Goal: Browse casually: Explore the website without a specific task or goal

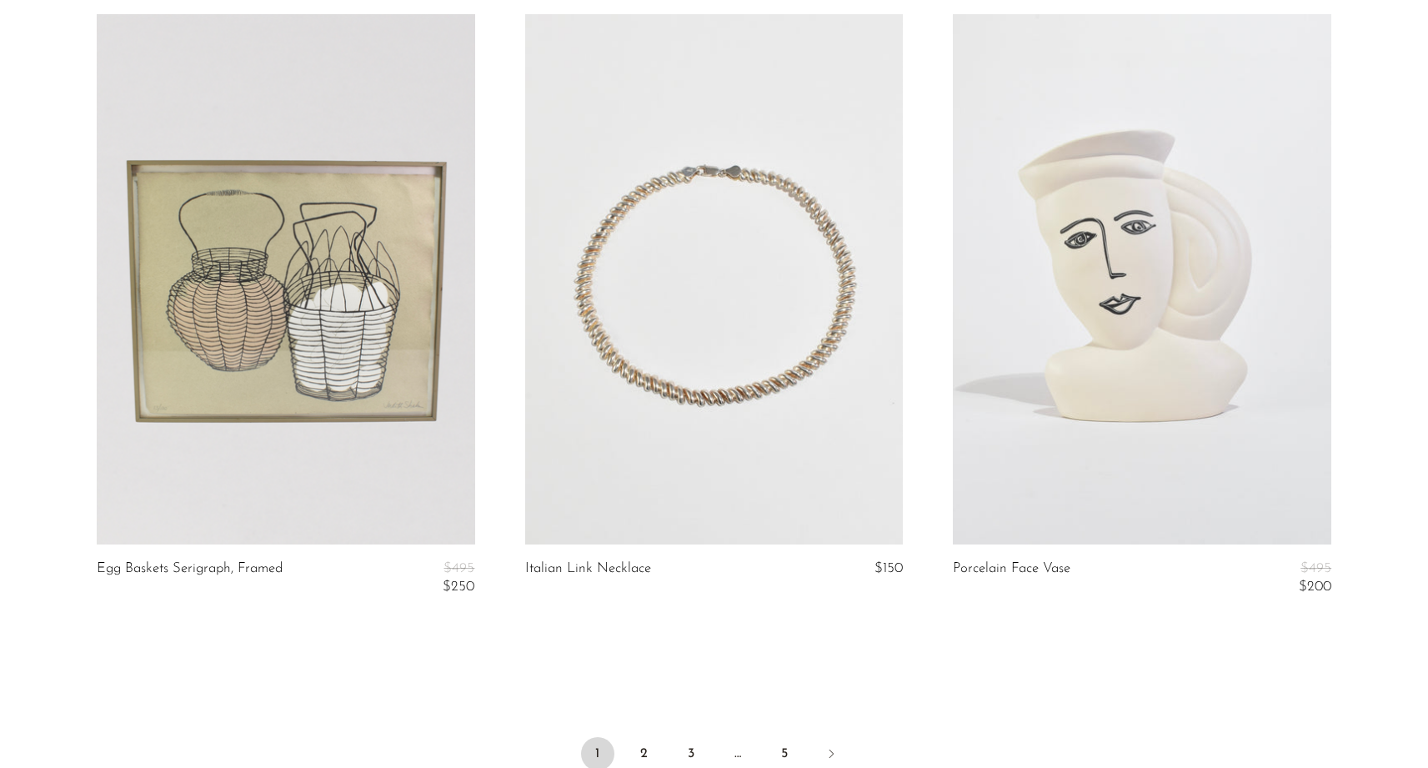
scroll to position [7083, 0]
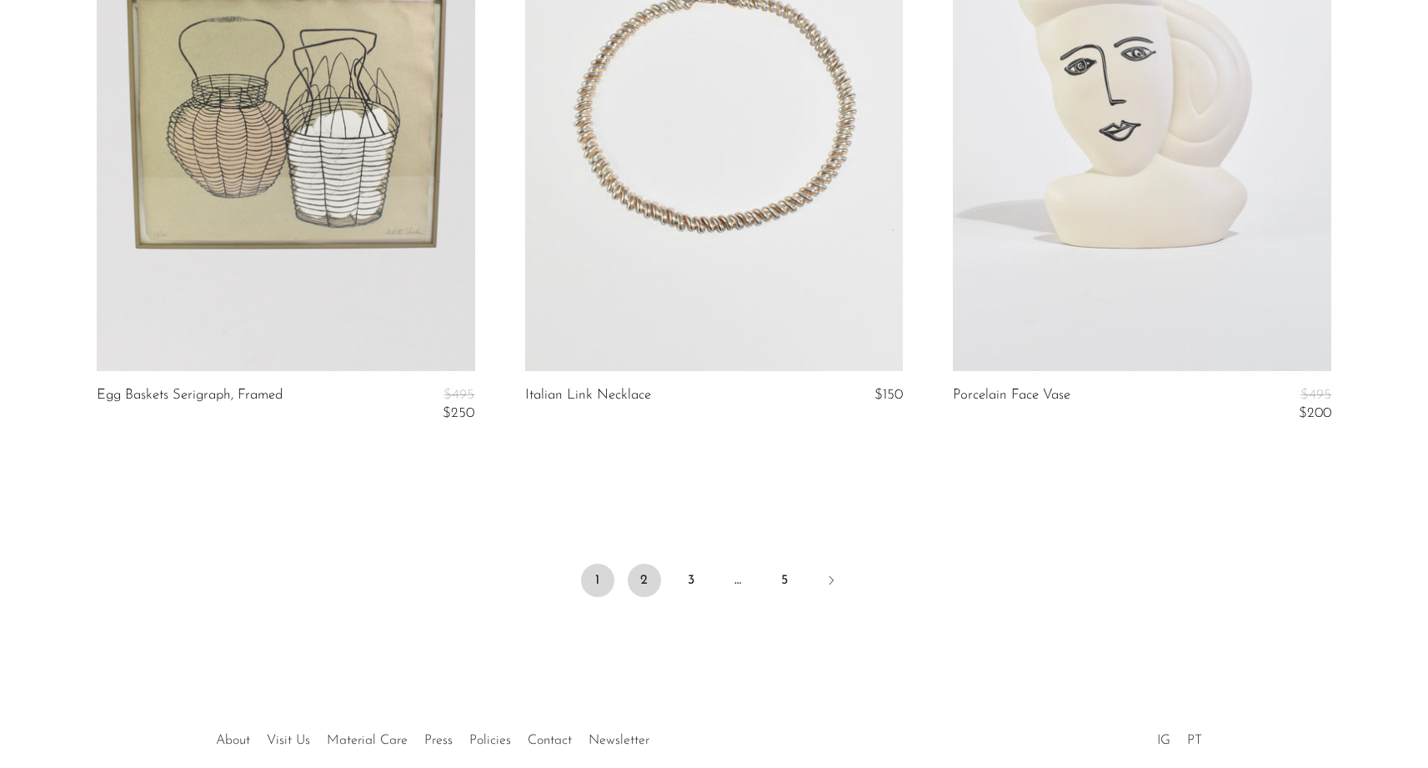
click at [655, 565] on link "2" at bounding box center [644, 580] width 33 height 33
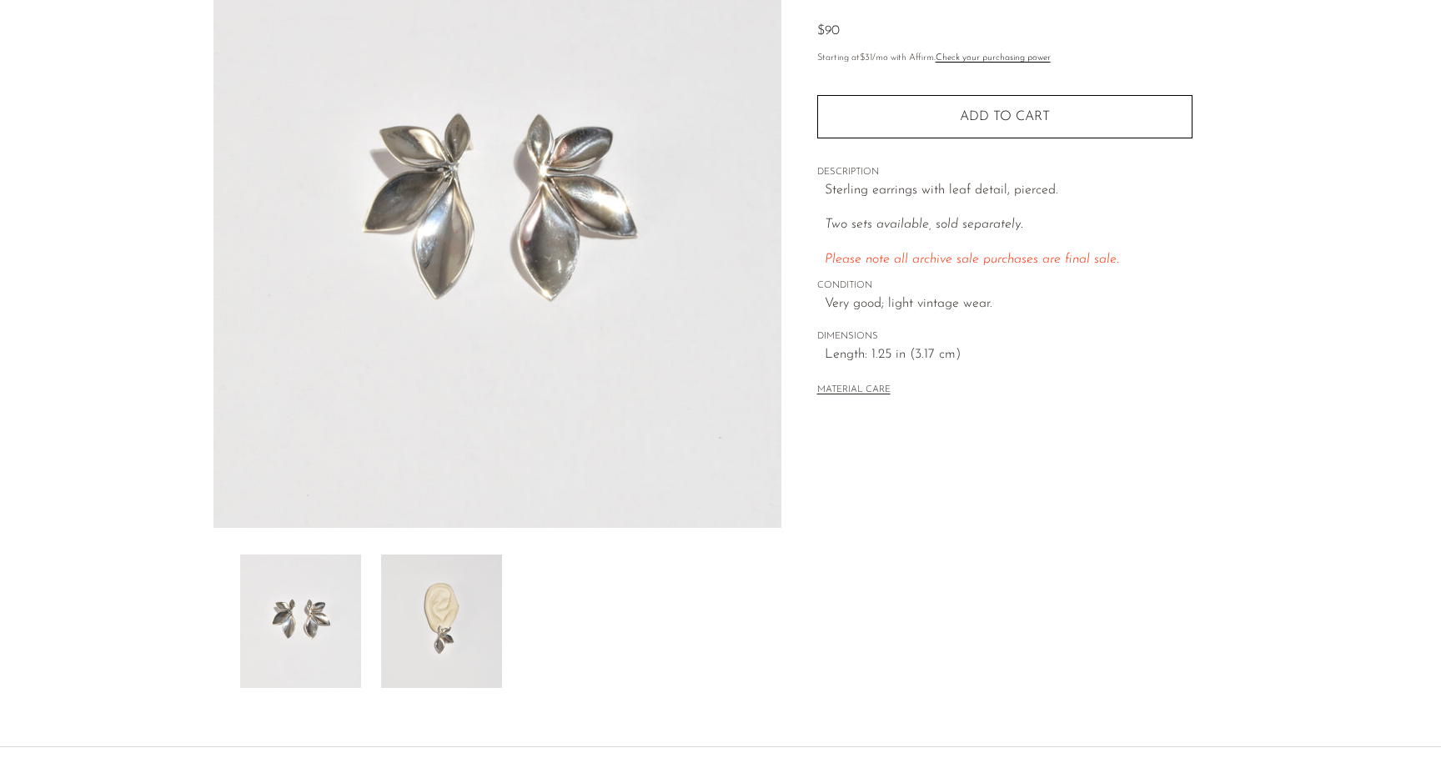
scroll to position [17, 0]
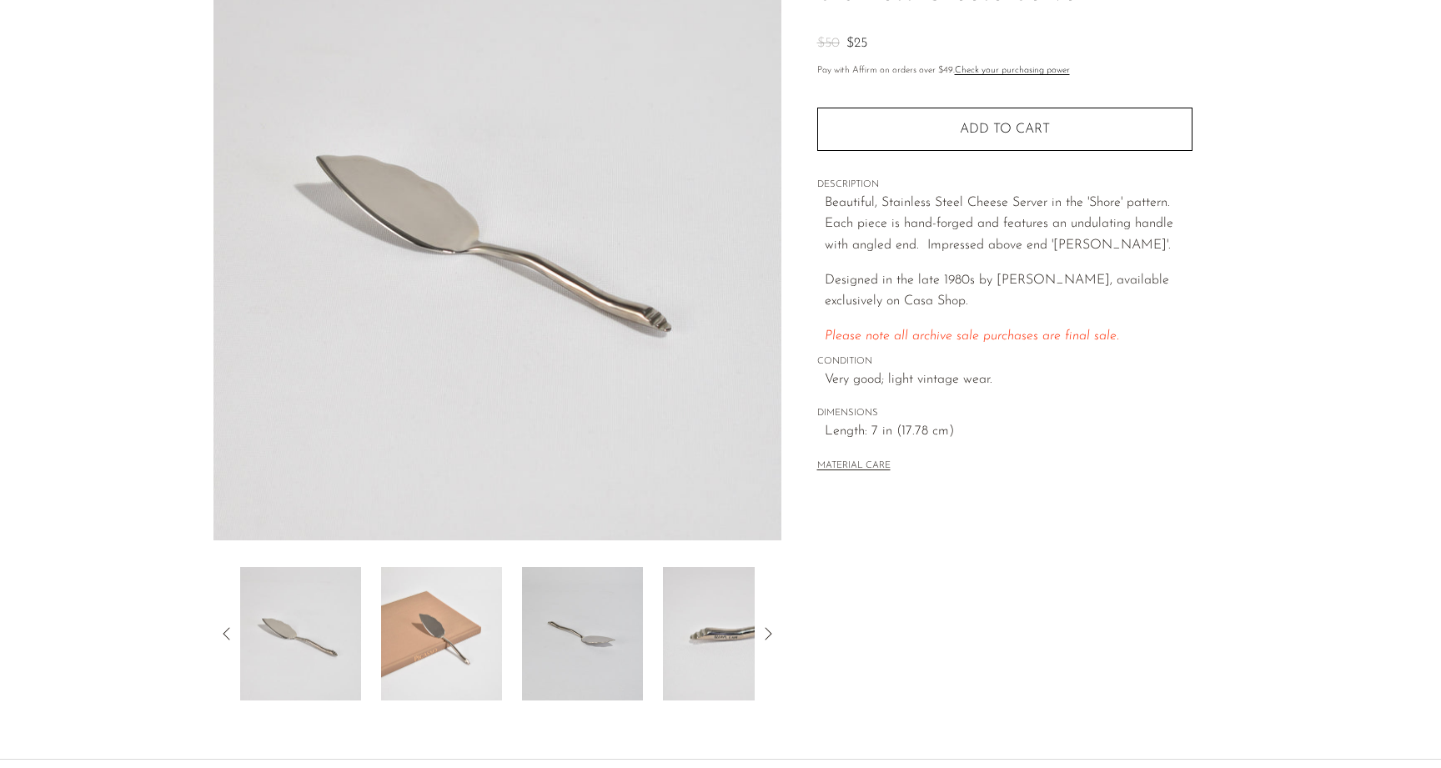
scroll to position [158, 0]
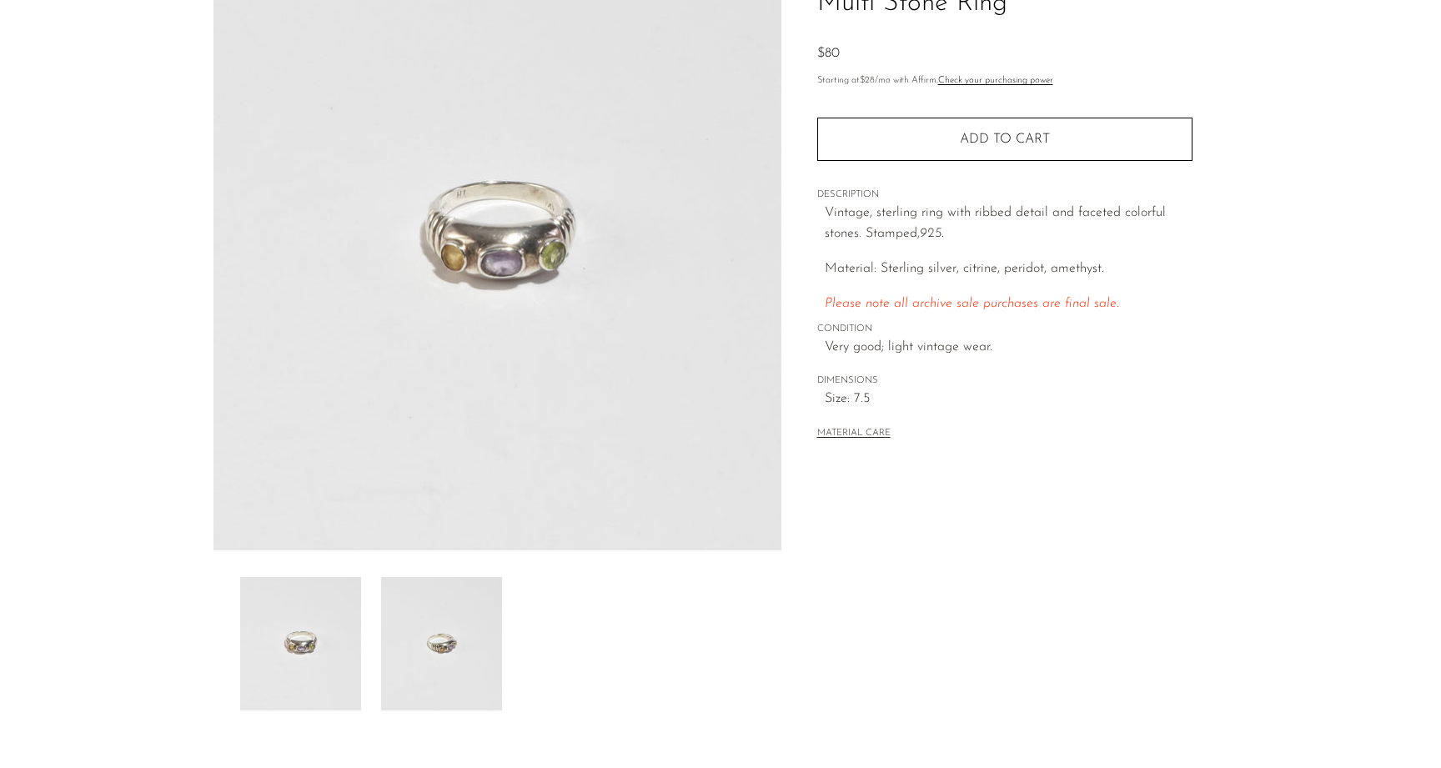
scroll to position [21, 0]
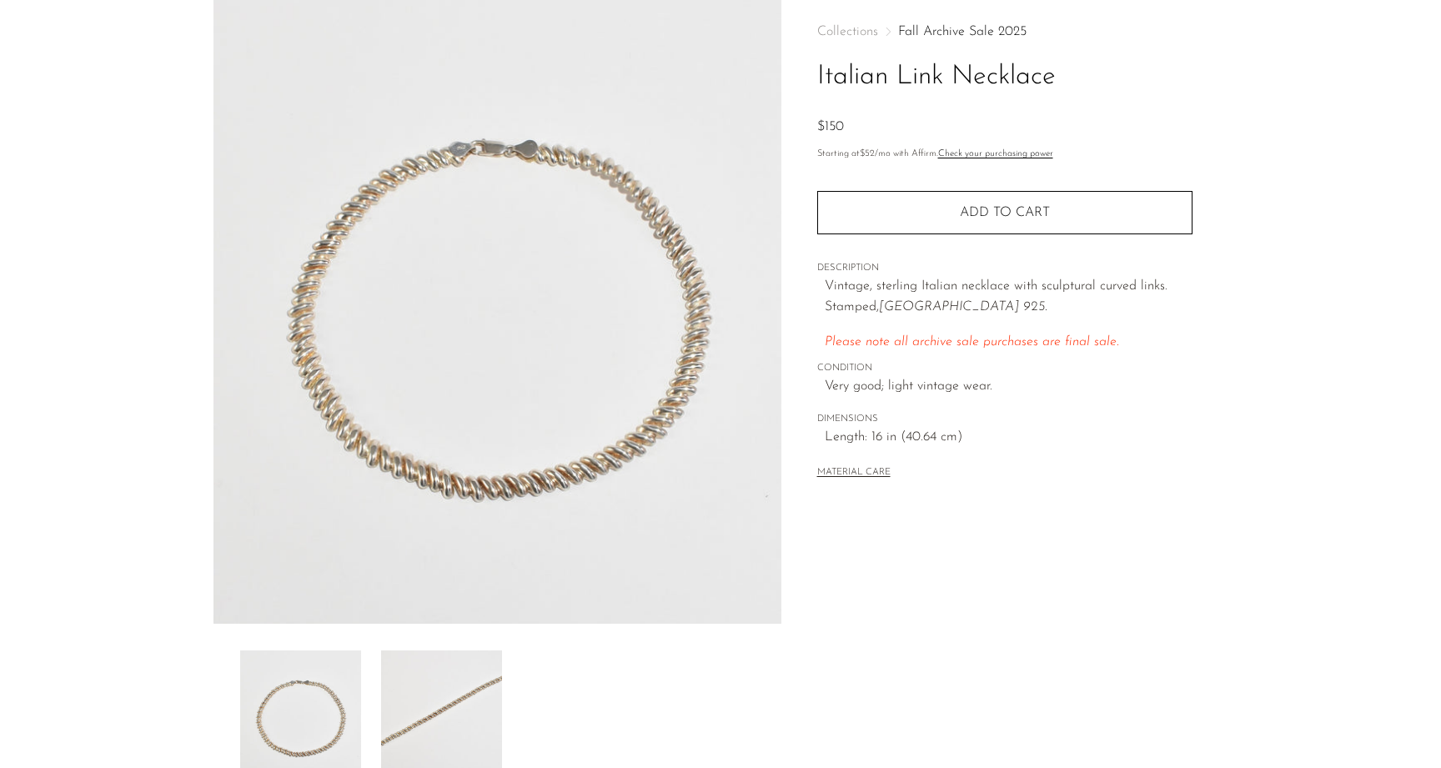
scroll to position [3, 0]
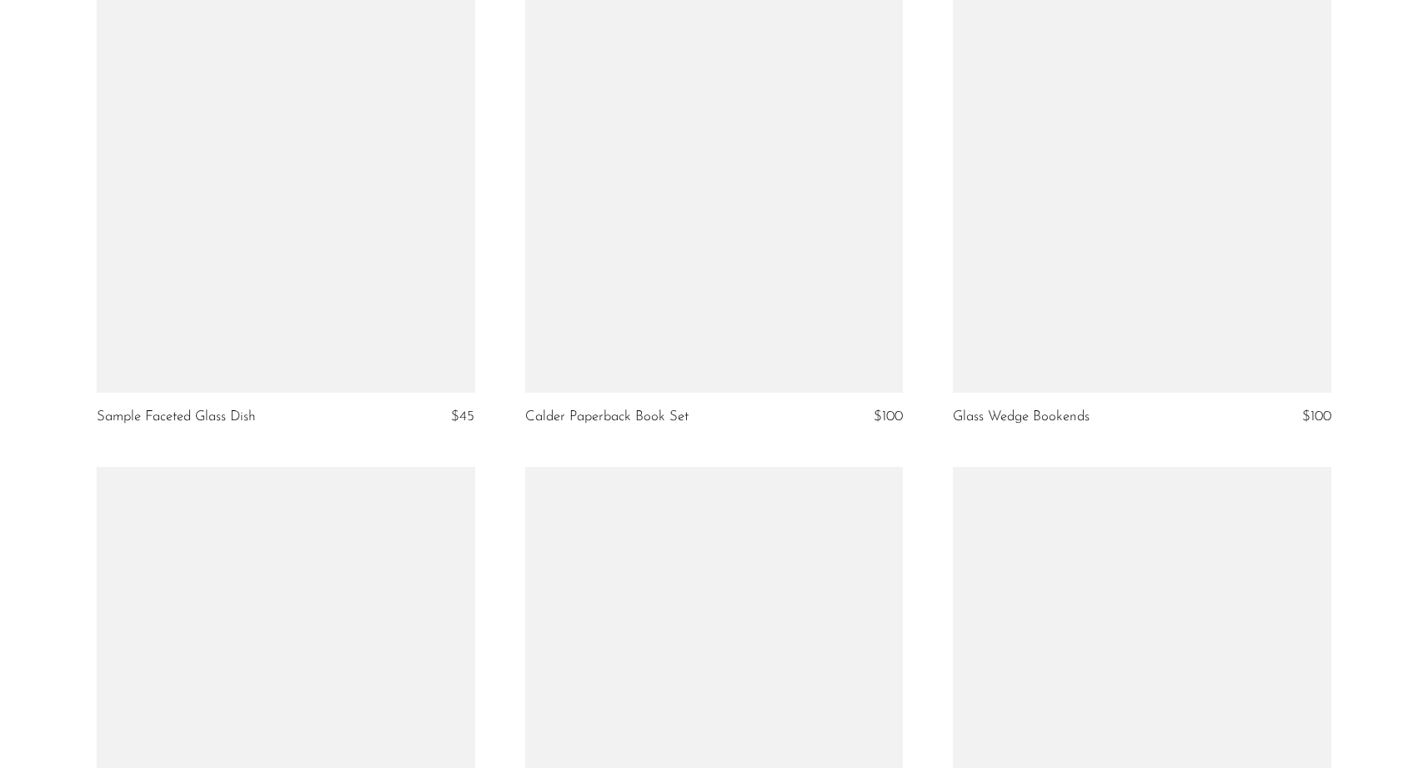
scroll to position [6852, 0]
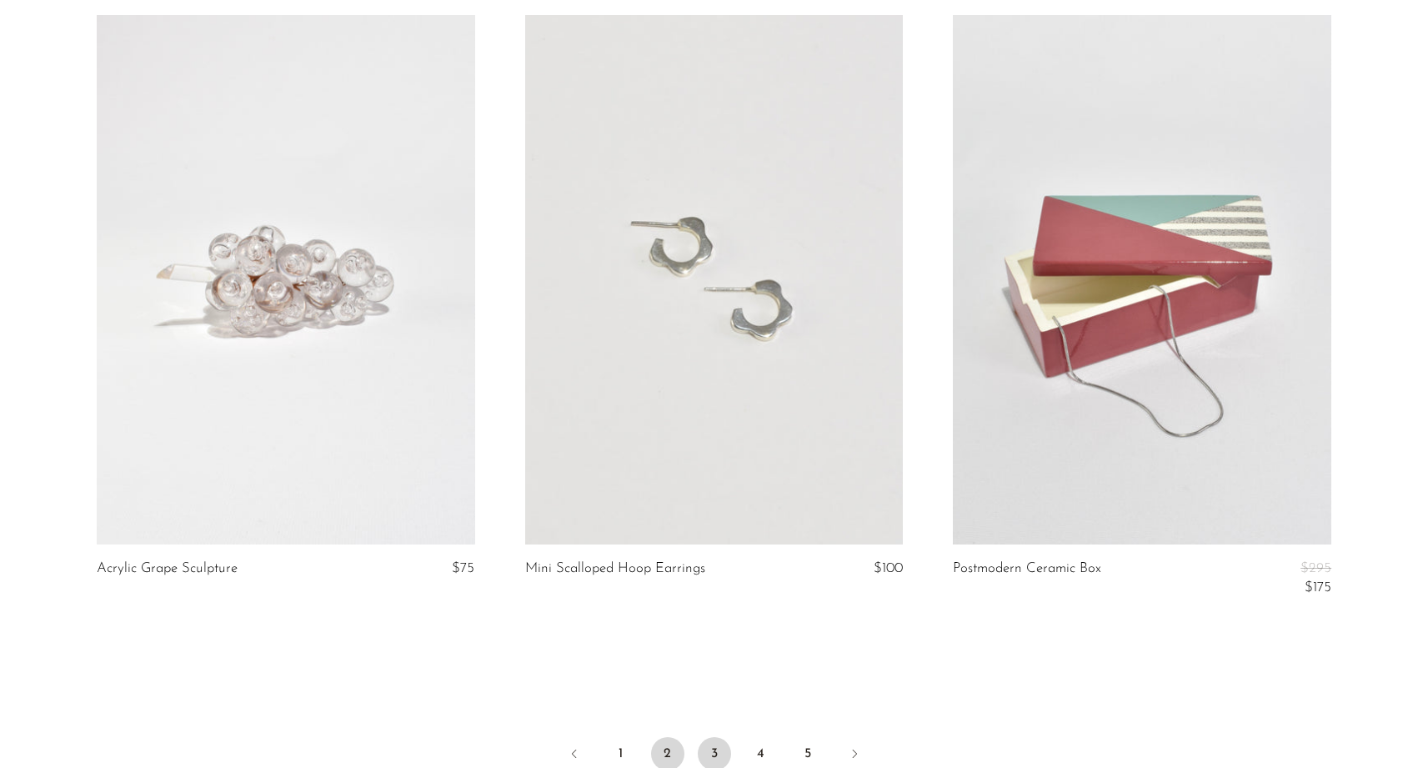
click at [714, 739] on link "3" at bounding box center [714, 753] width 33 height 33
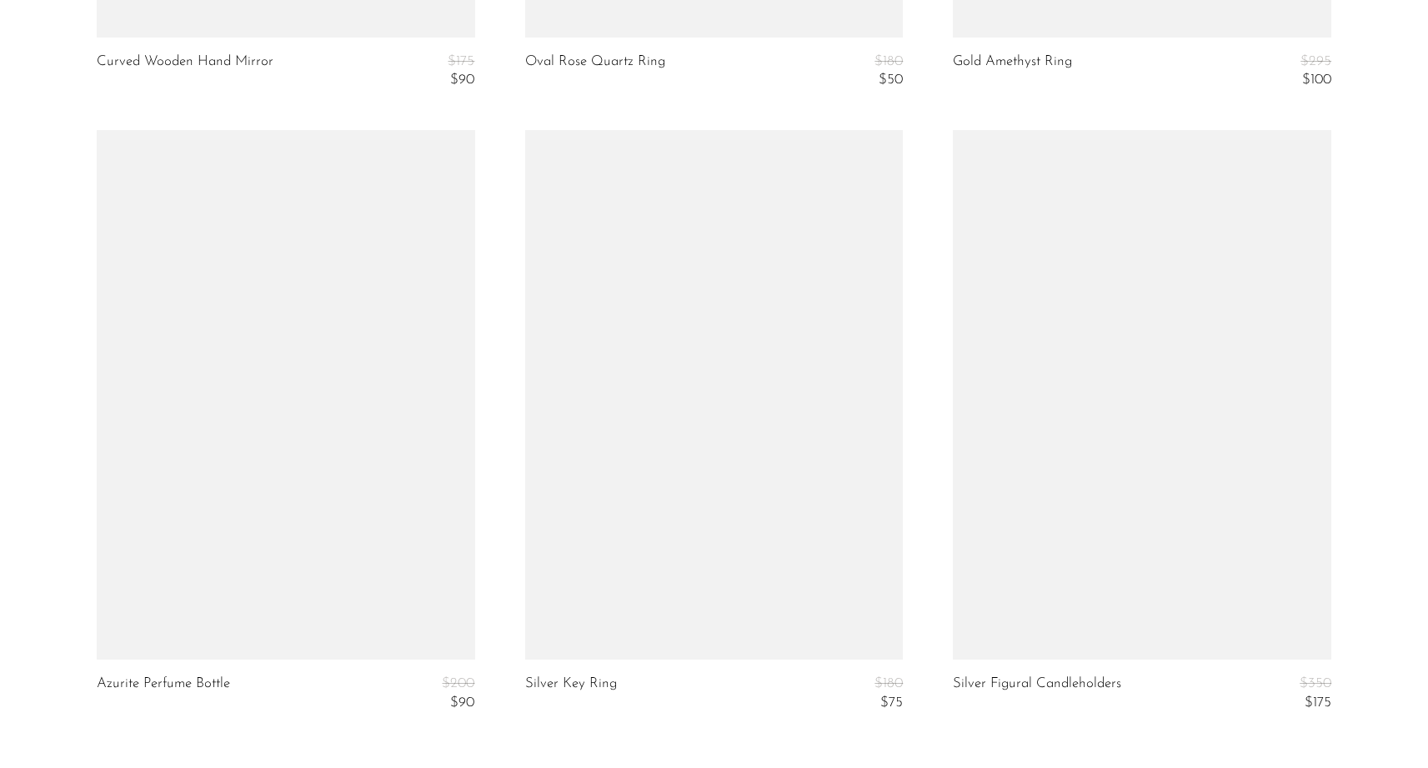
scroll to position [7216, 0]
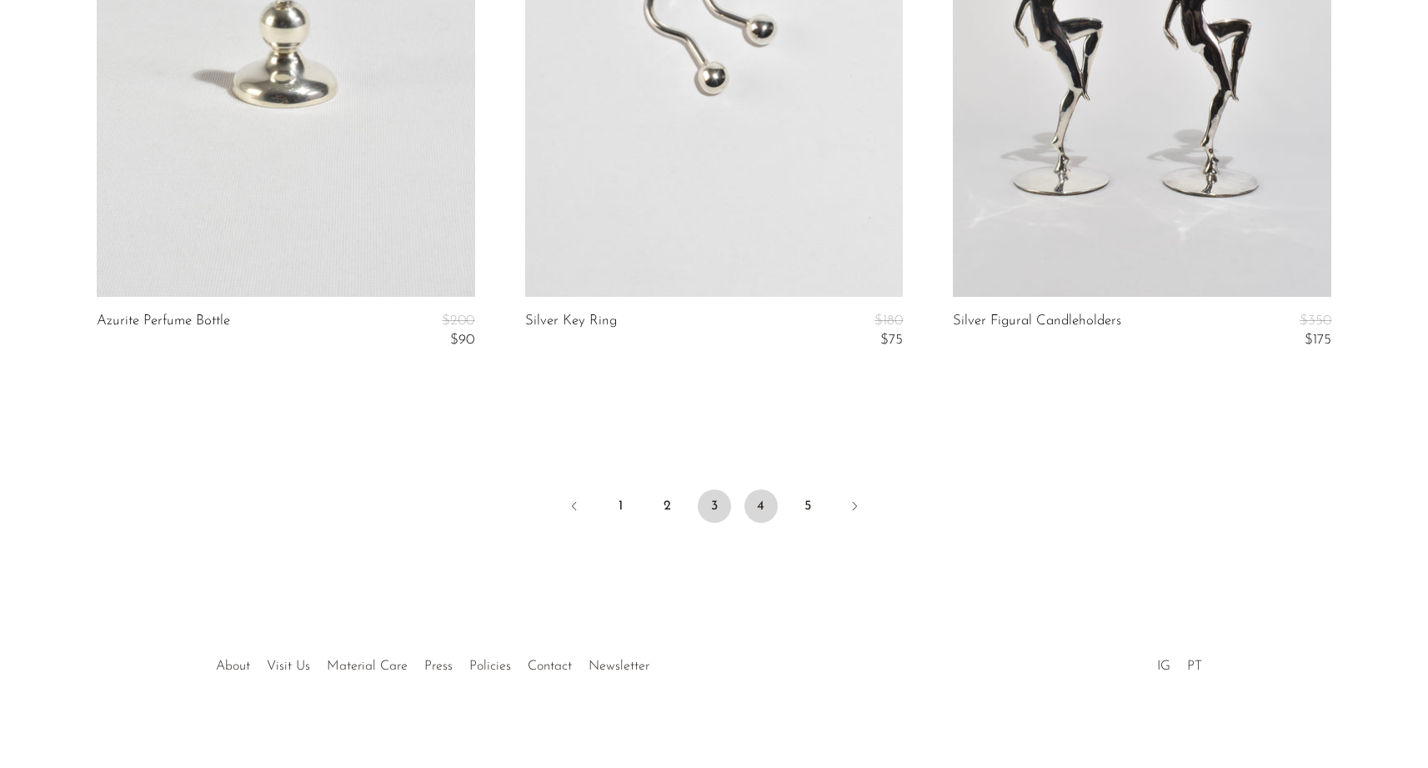
click at [762, 493] on link "4" at bounding box center [761, 505] width 33 height 33
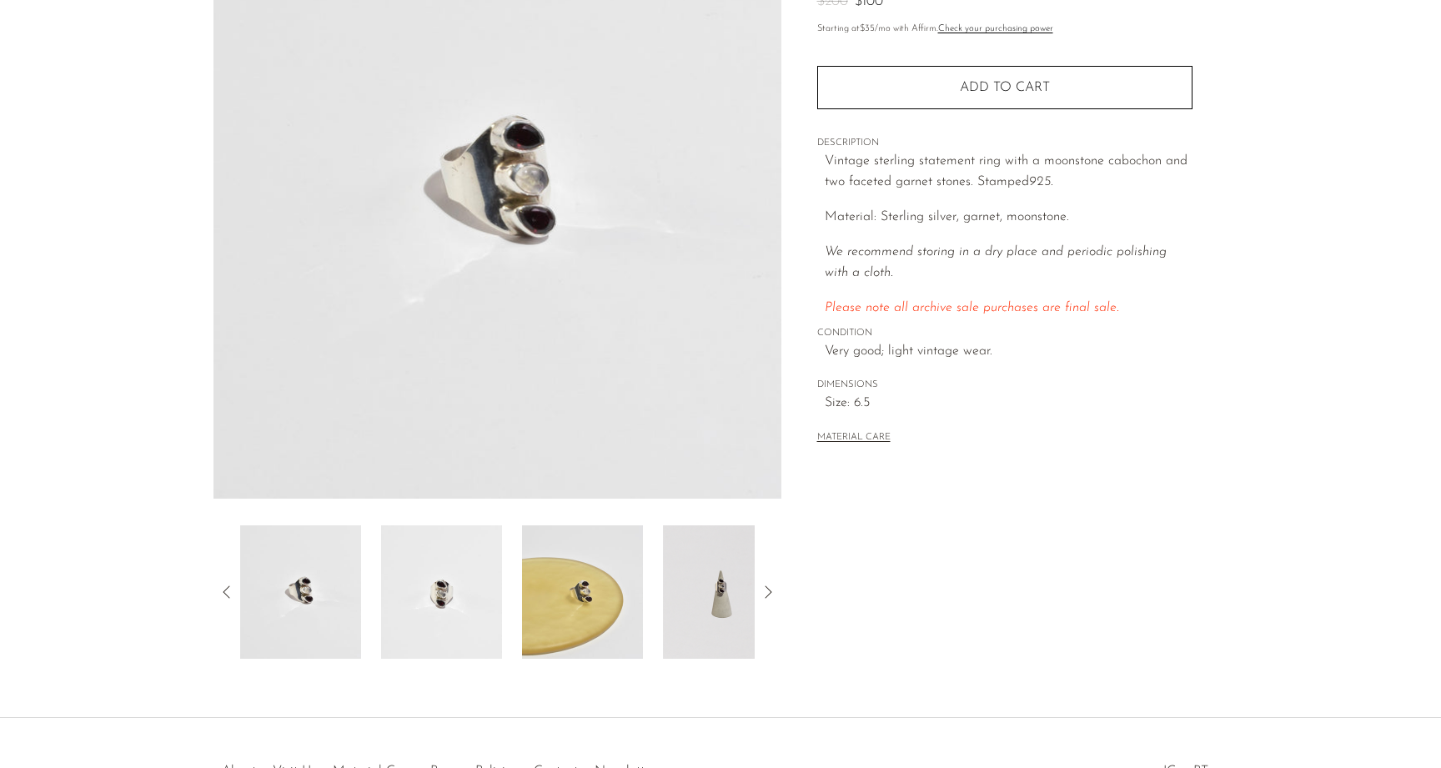
scroll to position [73, 0]
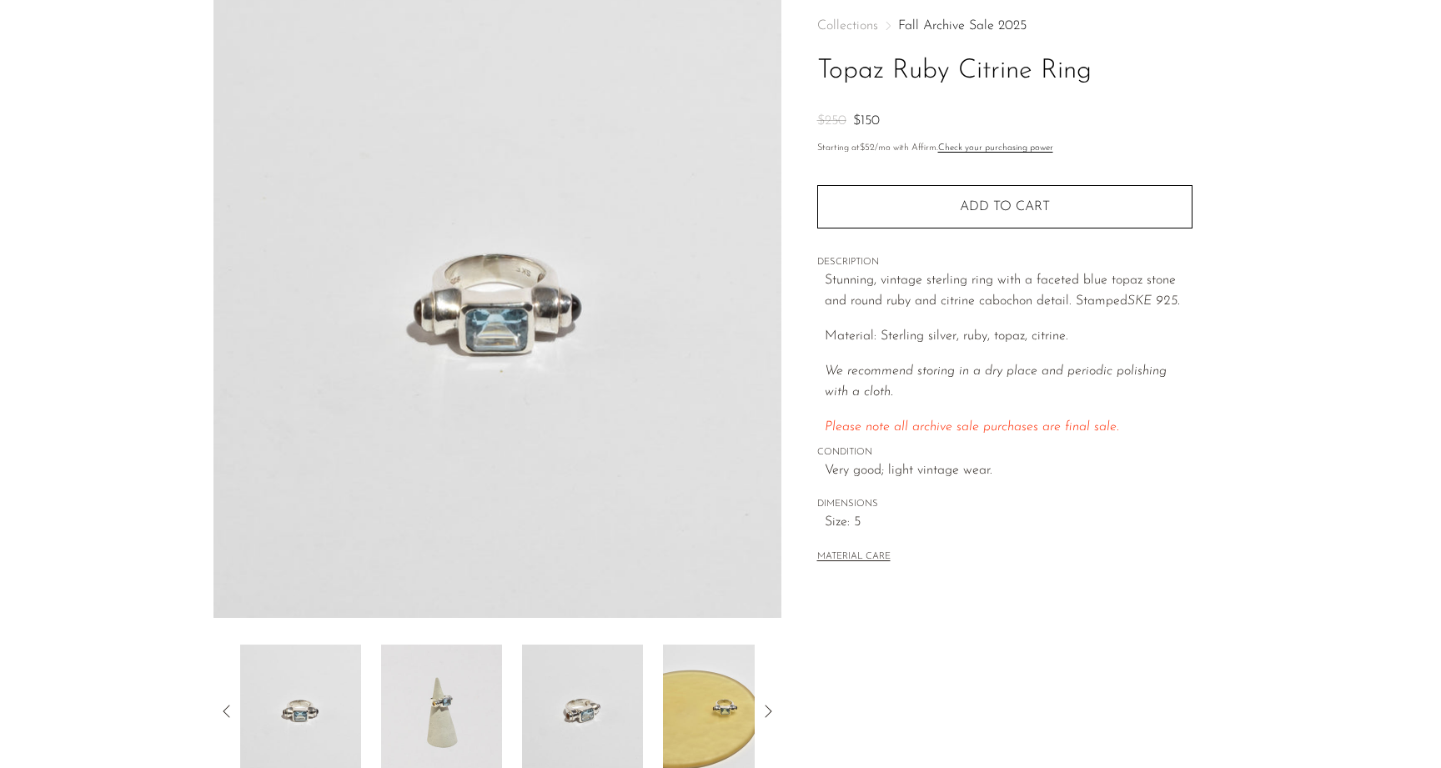
scroll to position [141, 0]
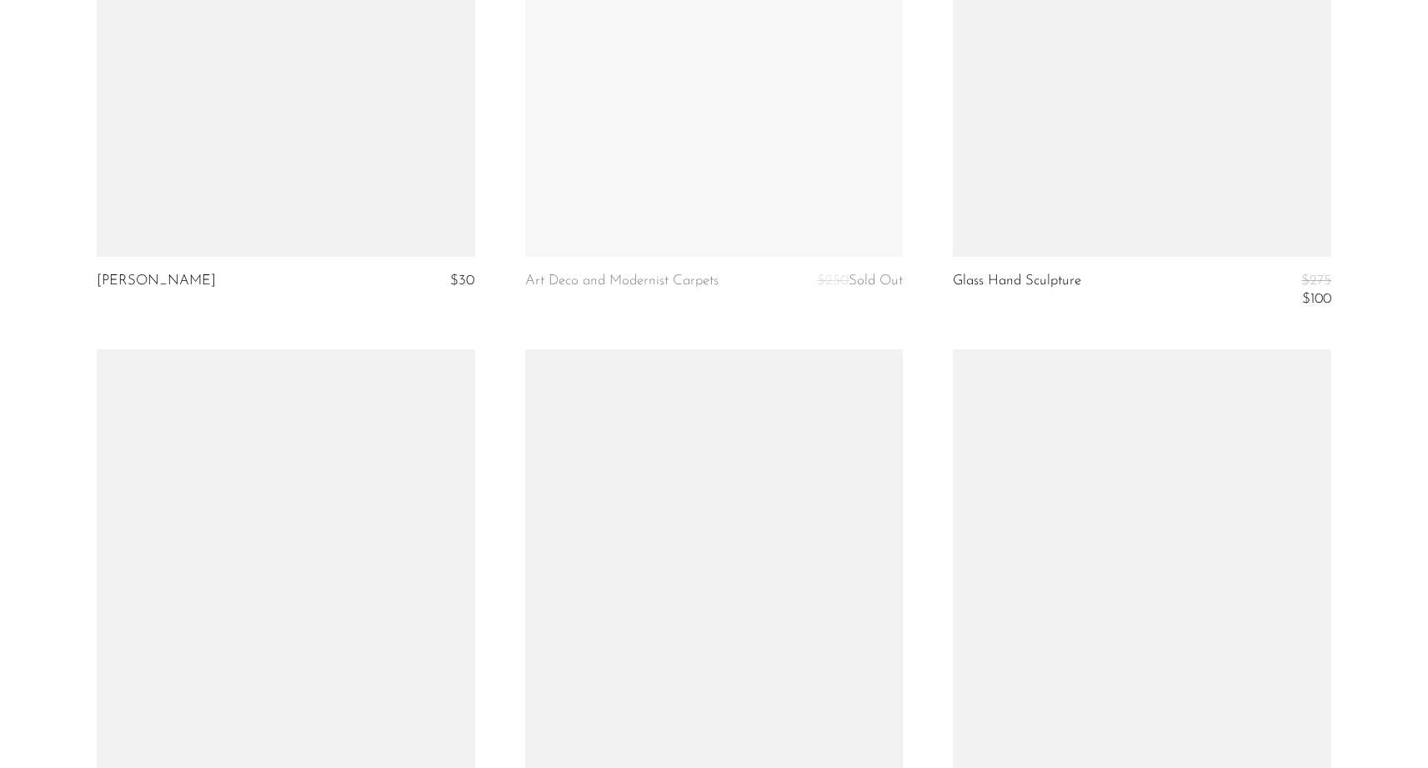
scroll to position [7124, 0]
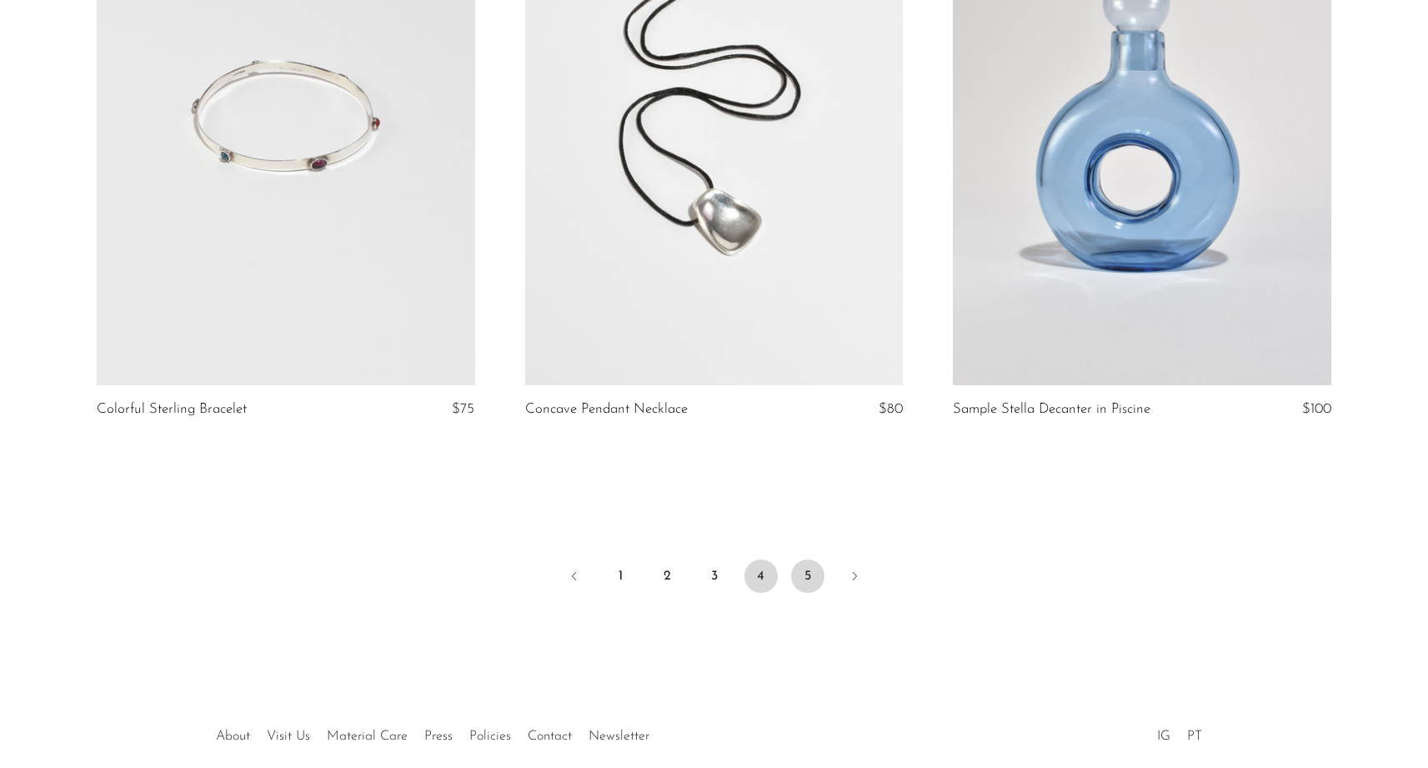
click at [796, 571] on link "5" at bounding box center [807, 576] width 33 height 33
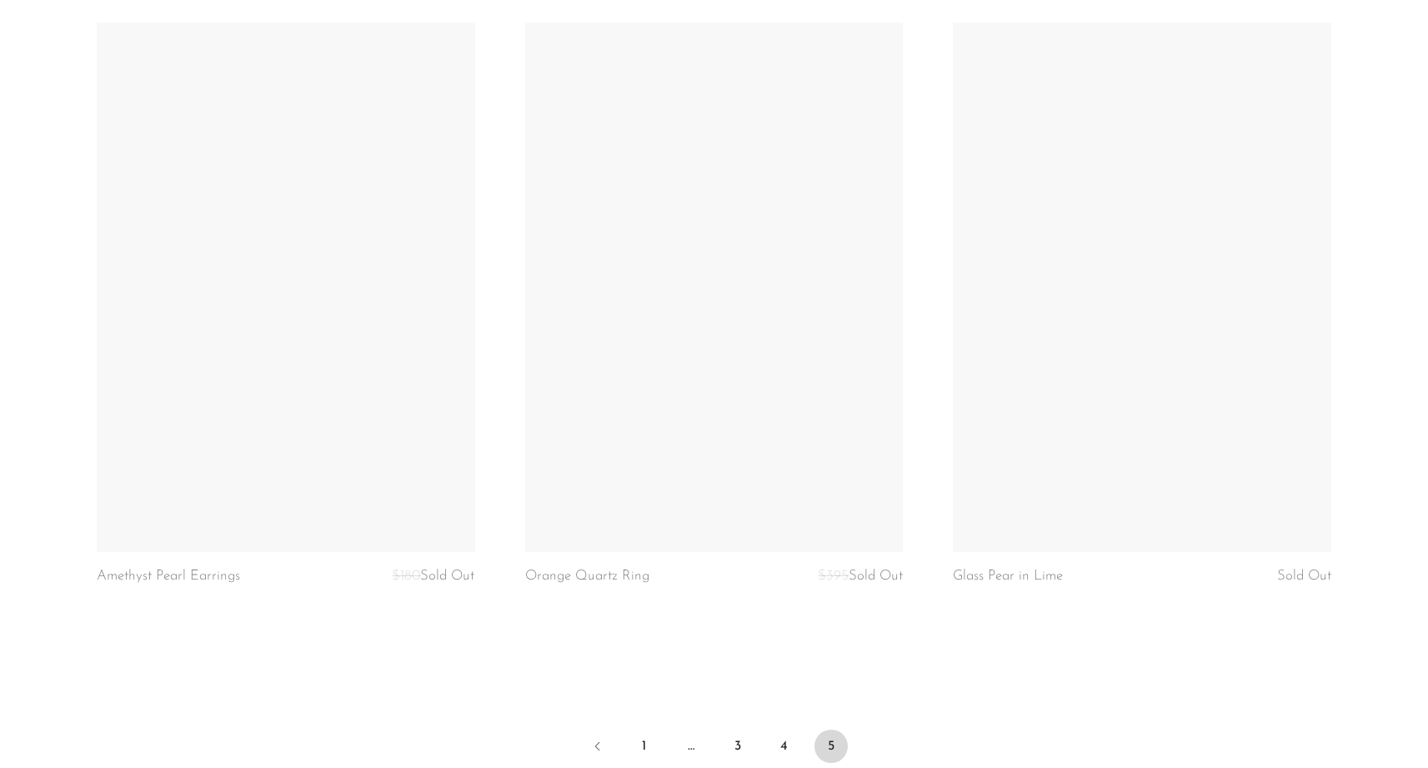
scroll to position [7101, 0]
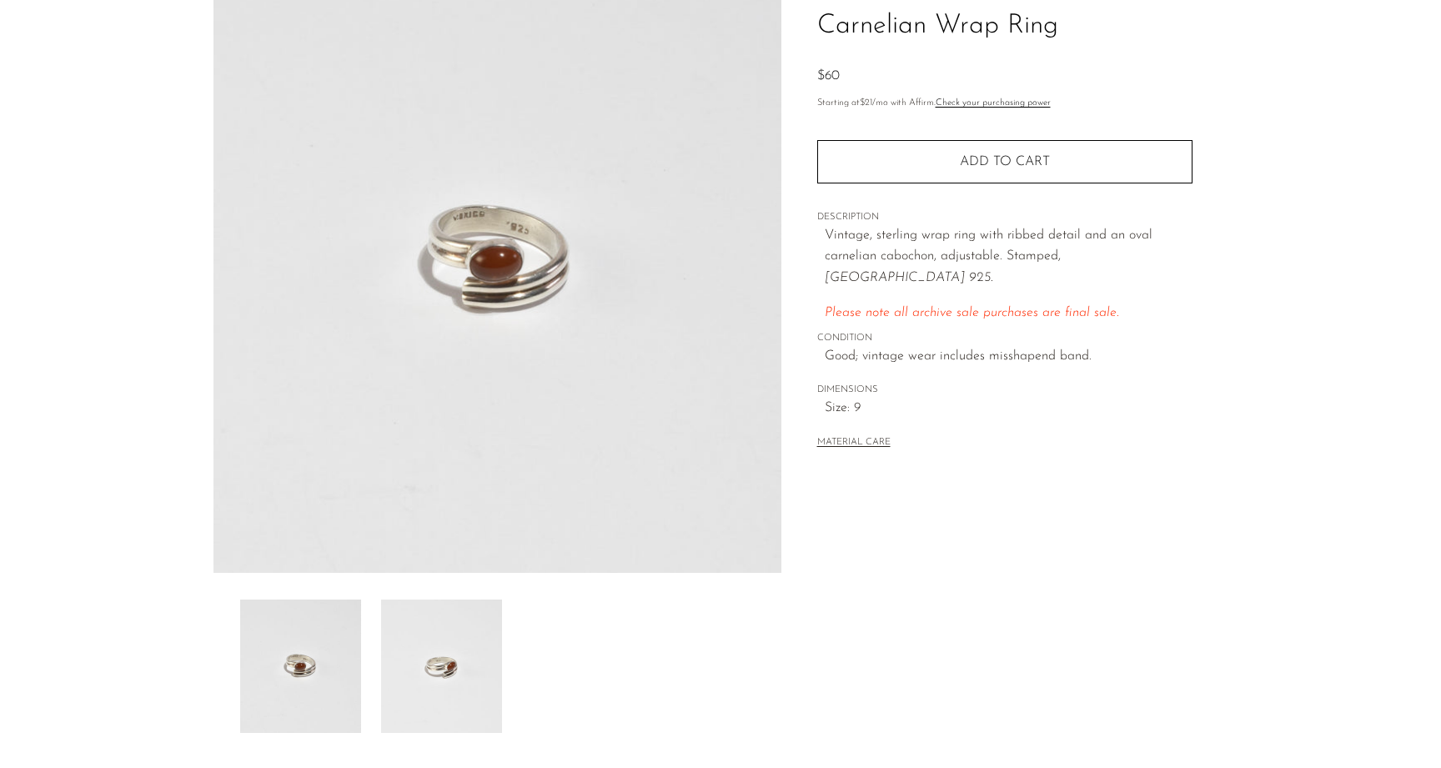
scroll to position [98, 0]
